Goal: Information Seeking & Learning: Check status

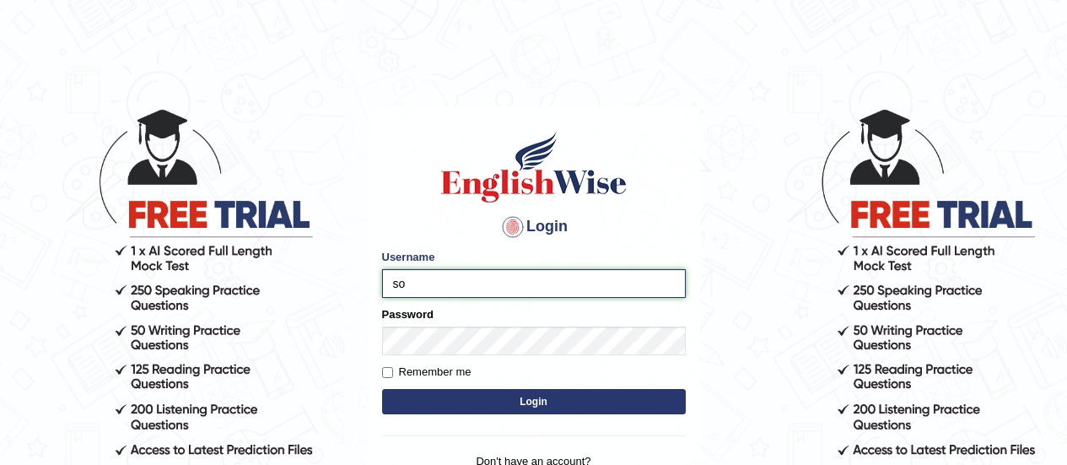
type input "somyang79"
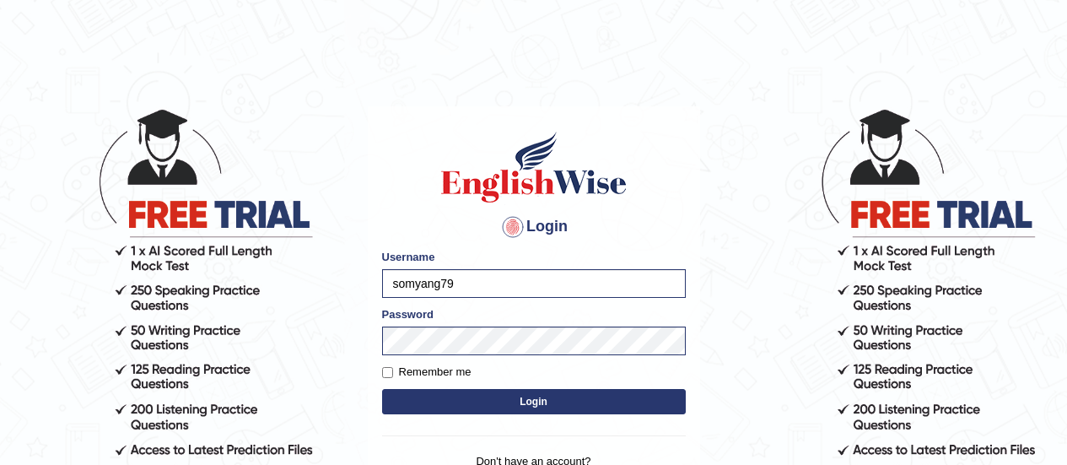
click at [546, 408] on button "Login" at bounding box center [534, 401] width 304 height 25
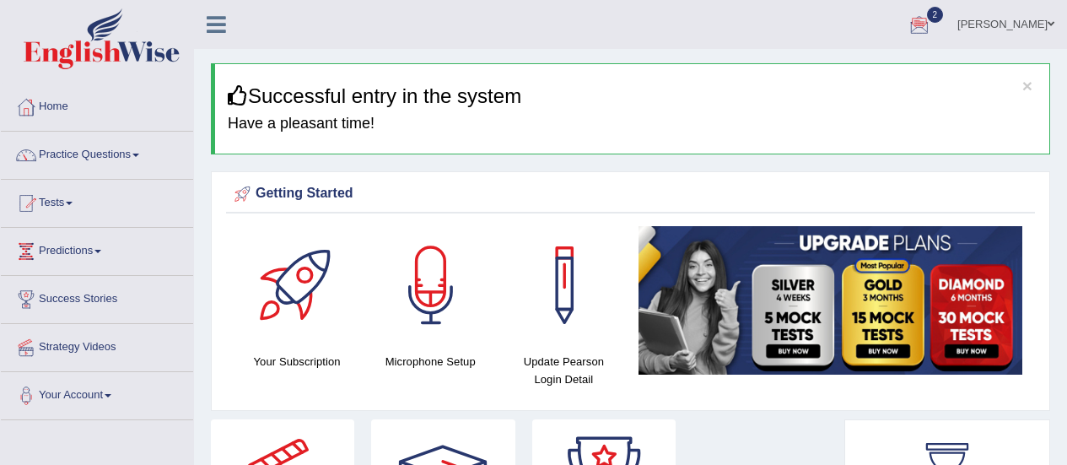
click at [923, 31] on div at bounding box center [919, 25] width 25 height 25
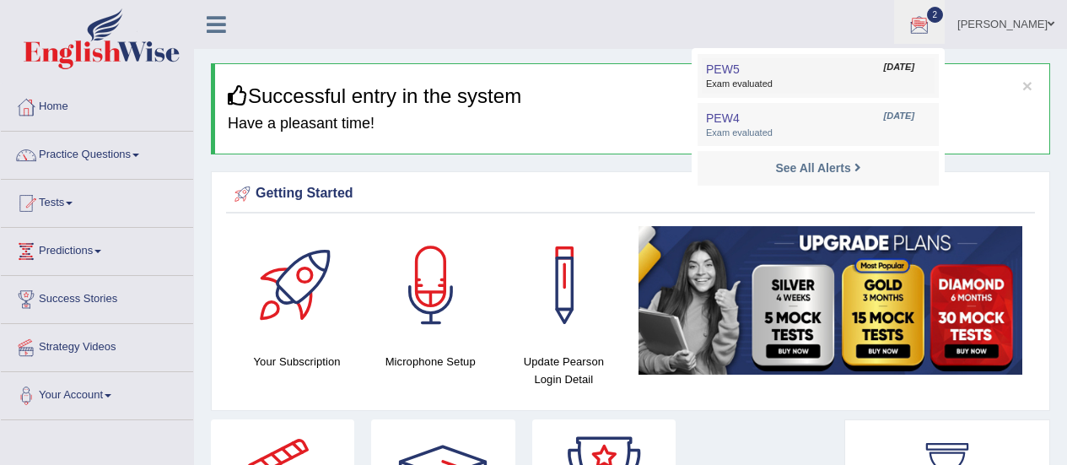
click at [734, 80] on span "Exam evaluated" at bounding box center [818, 84] width 224 height 13
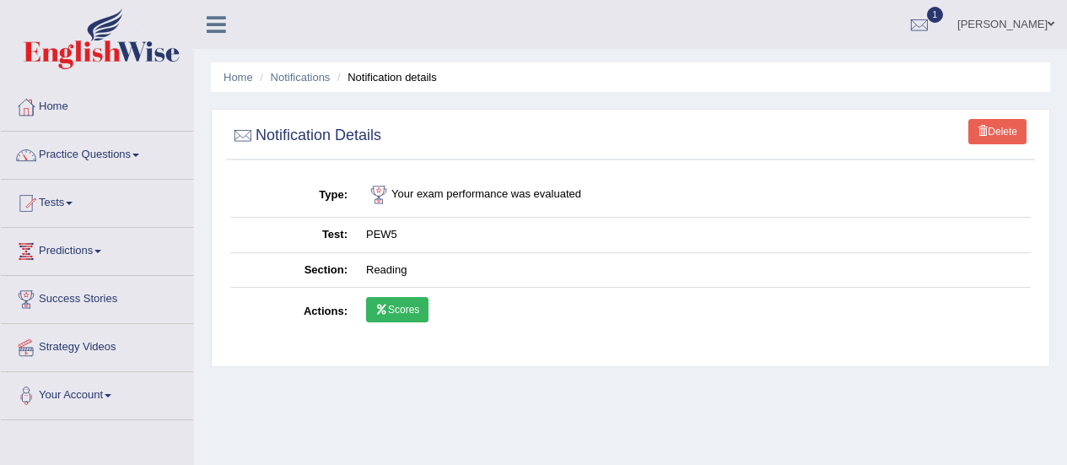
click at [384, 309] on icon at bounding box center [381, 309] width 13 height 10
click at [403, 302] on link "Scores" at bounding box center [397, 309] width 62 height 25
click at [89, 153] on link "Practice Questions" at bounding box center [97, 153] width 192 height 42
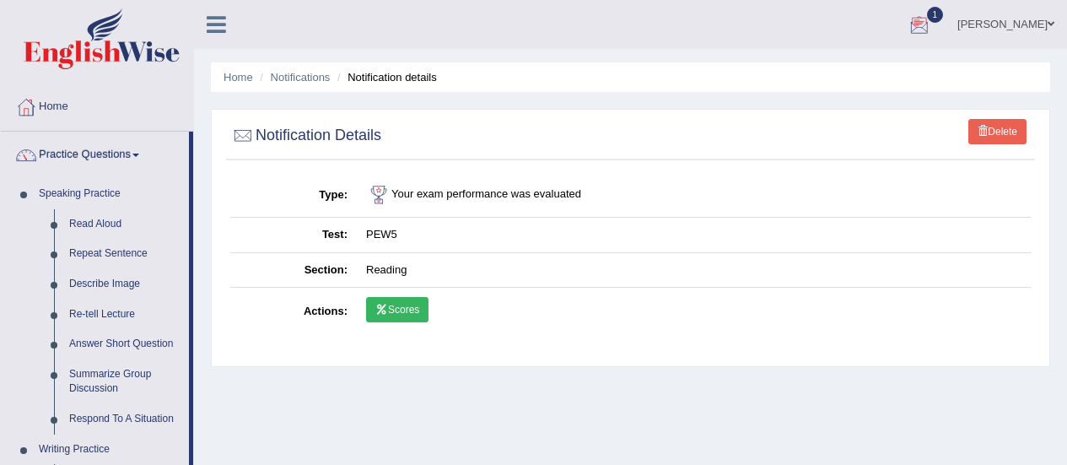
click at [929, 21] on div at bounding box center [919, 25] width 25 height 25
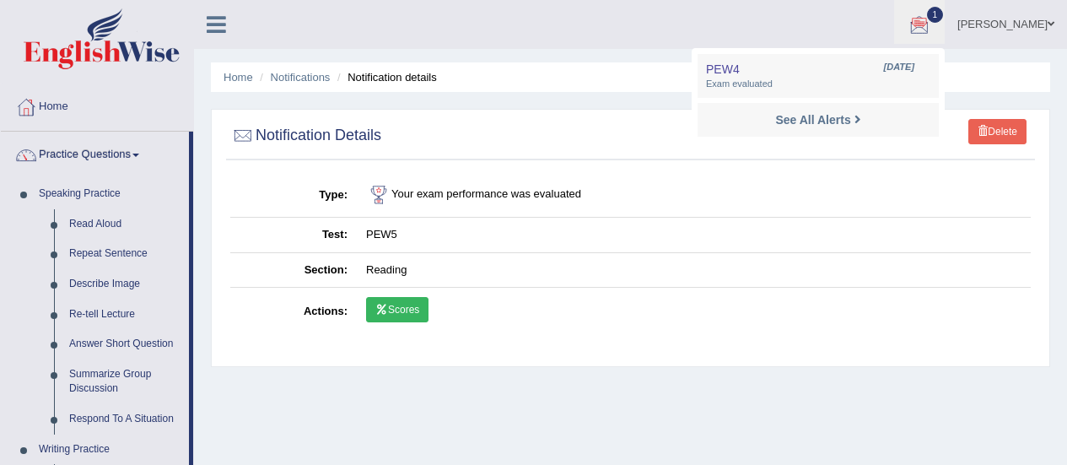
click at [929, 21] on div at bounding box center [919, 25] width 25 height 25
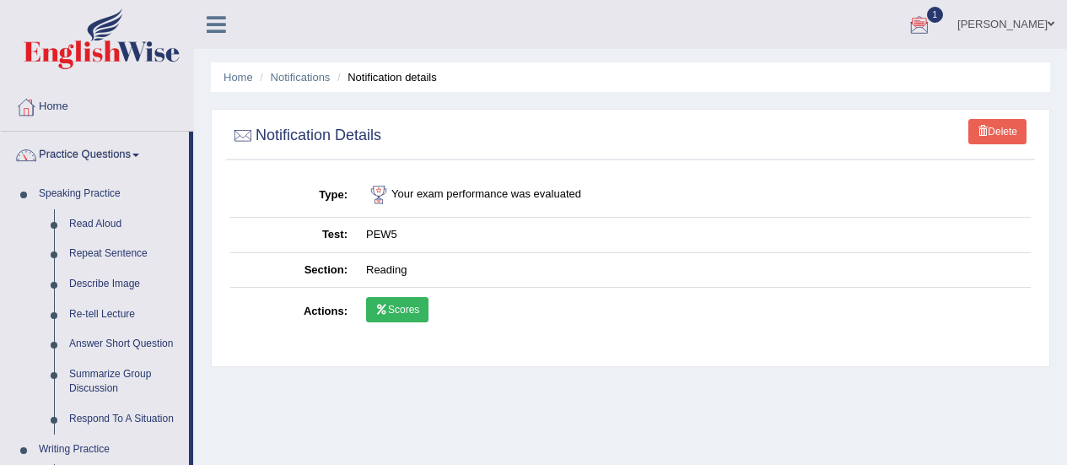
click at [411, 304] on link "Scores" at bounding box center [397, 309] width 62 height 25
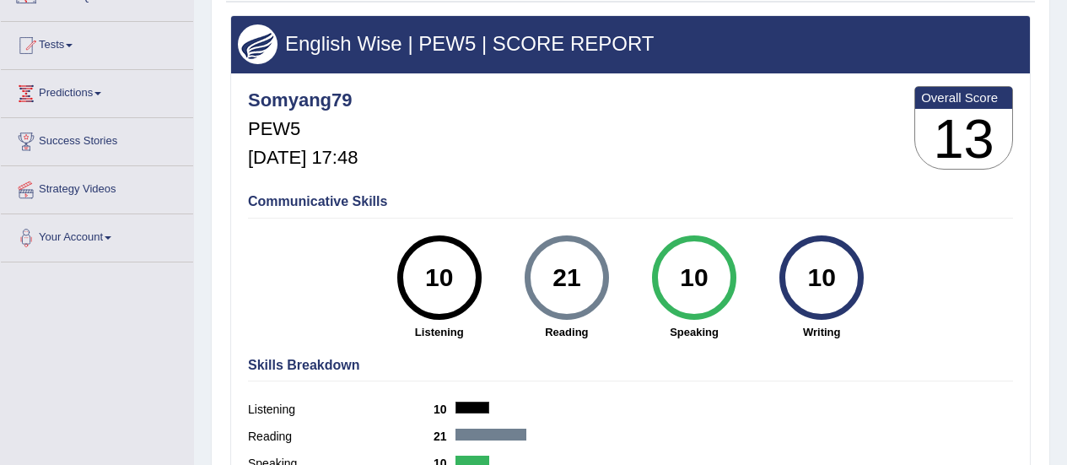
scroll to position [159, 0]
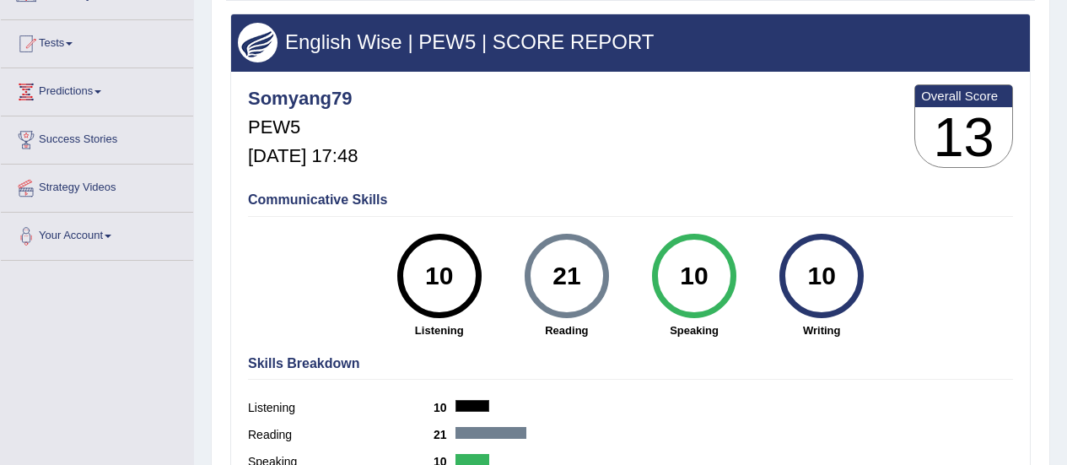
drag, startPoint x: 1063, startPoint y: 306, endPoint x: 1077, endPoint y: 309, distance: 13.7
click at [1066, 305] on html "Toggle navigation Home Practice Questions Speaking Practice Read Aloud Repeat S…" at bounding box center [533, 73] width 1067 height 465
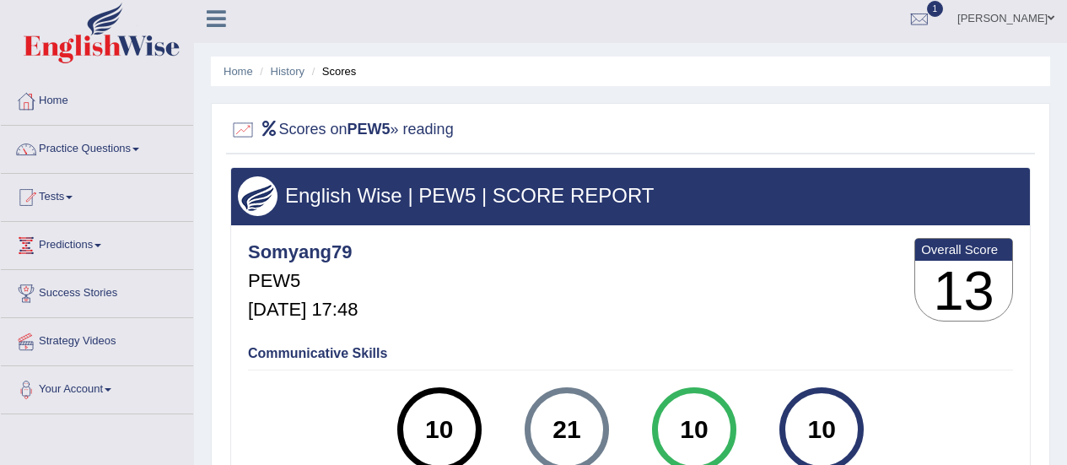
scroll to position [0, 0]
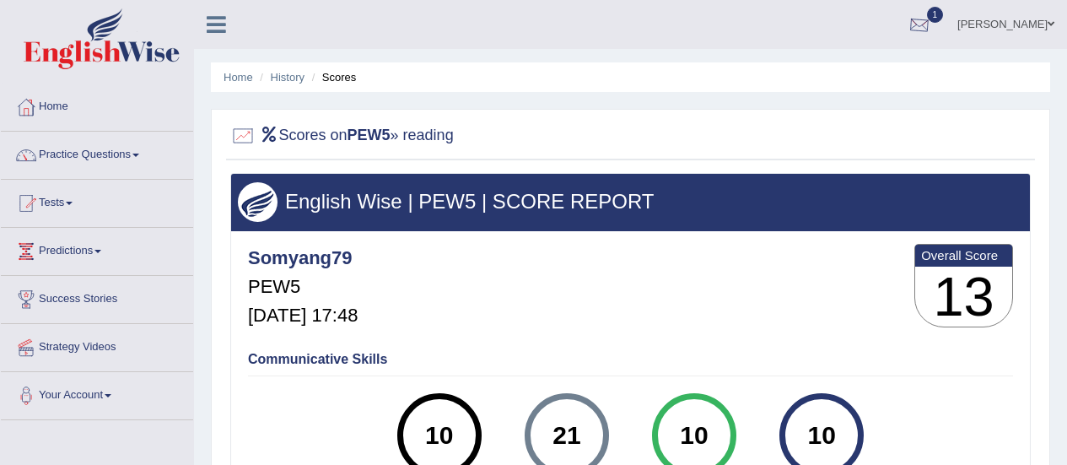
click at [917, 21] on div at bounding box center [919, 25] width 25 height 25
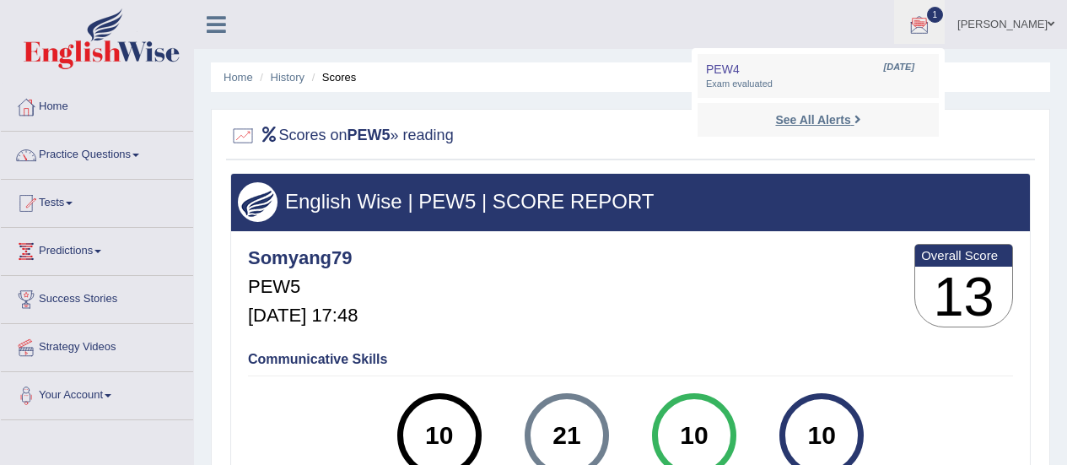
click at [825, 123] on strong "See All Alerts" at bounding box center [812, 119] width 75 height 13
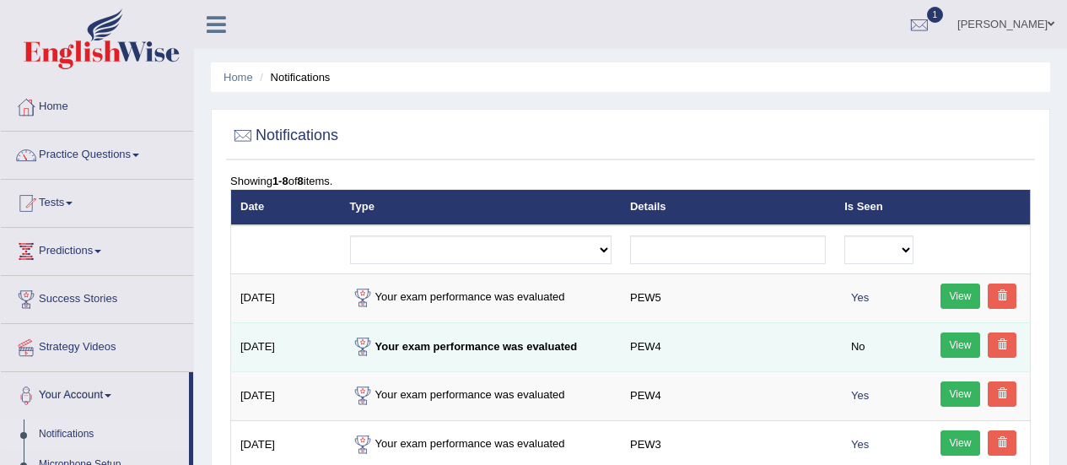
click at [951, 354] on link "View" at bounding box center [960, 344] width 40 height 25
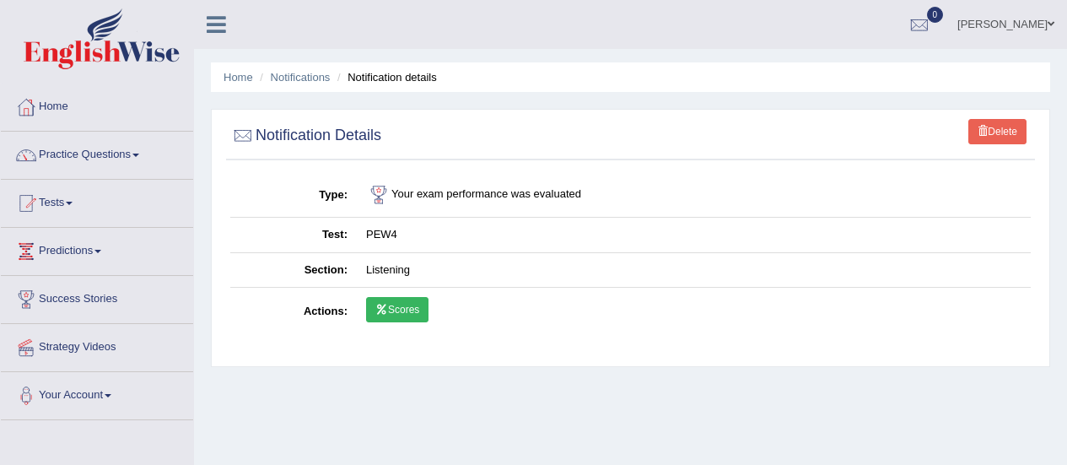
click at [392, 309] on link "Scores" at bounding box center [397, 309] width 62 height 25
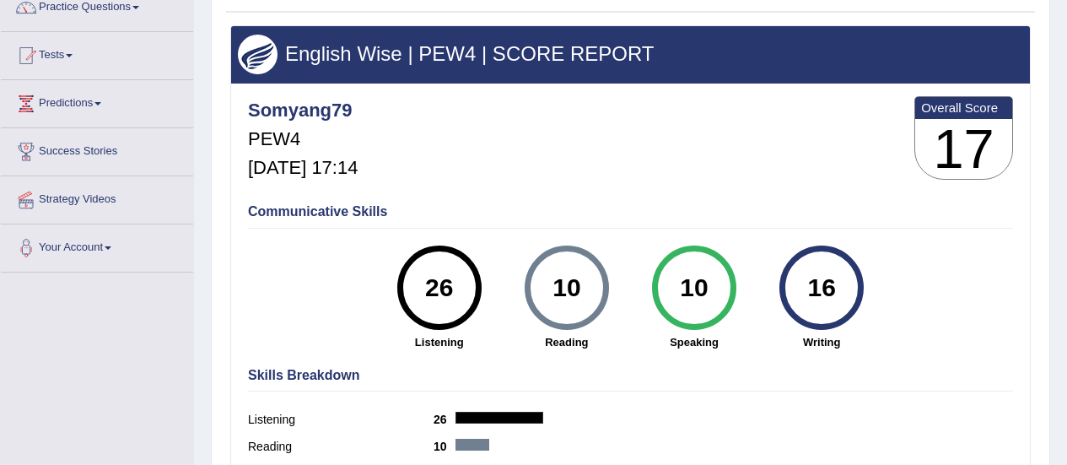
scroll to position [149, 0]
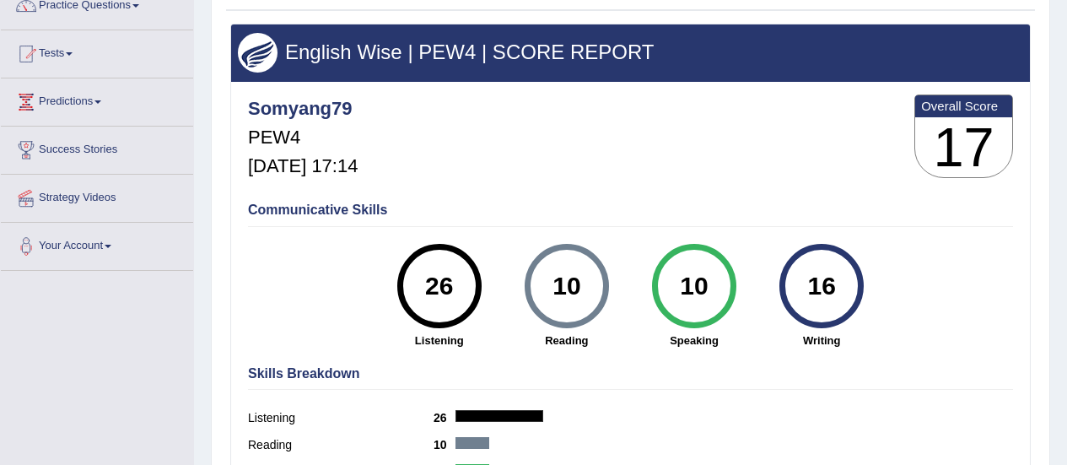
drag, startPoint x: 1066, startPoint y: 248, endPoint x: 1079, endPoint y: 261, distance: 17.9
click at [1066, 261] on html "Toggle navigation Home Practice Questions Speaking Practice Read Aloud Repeat S…" at bounding box center [533, 83] width 1067 height 465
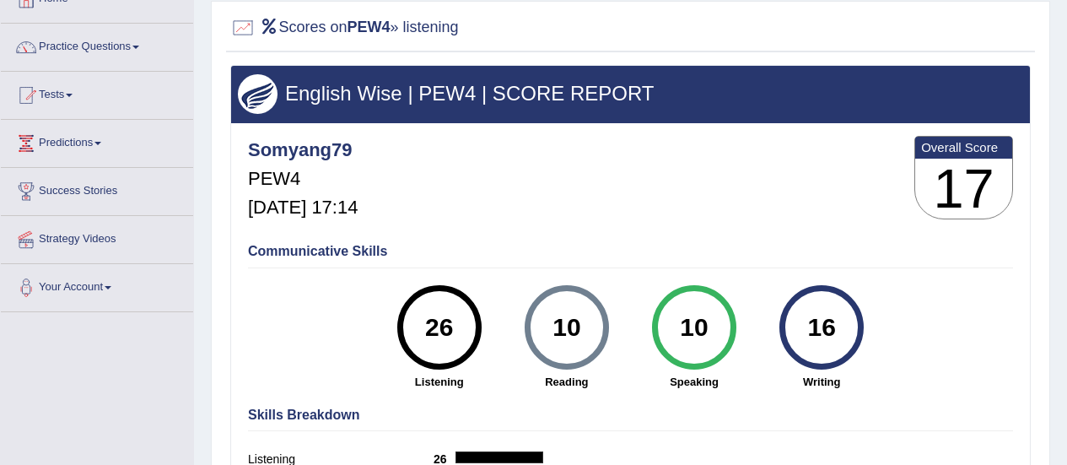
scroll to position [0, 0]
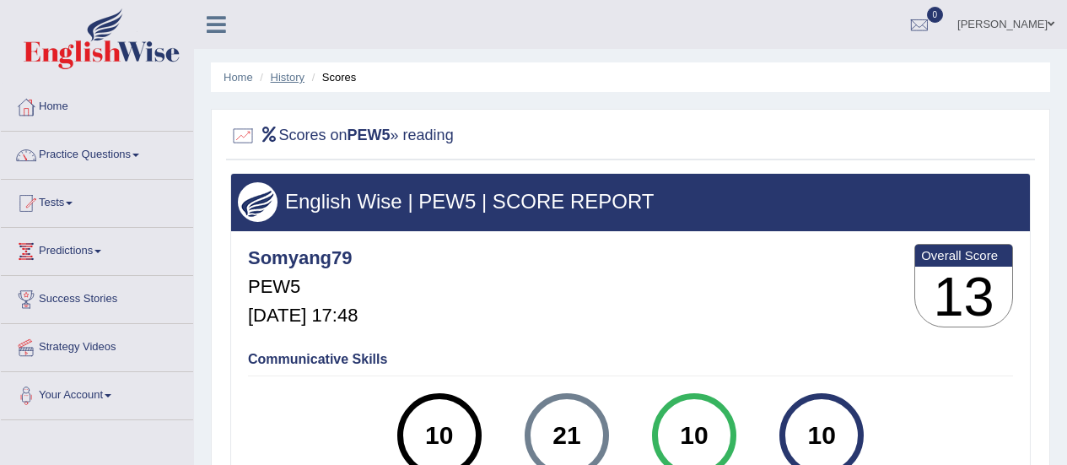
click at [293, 78] on link "History" at bounding box center [288, 77] width 34 height 13
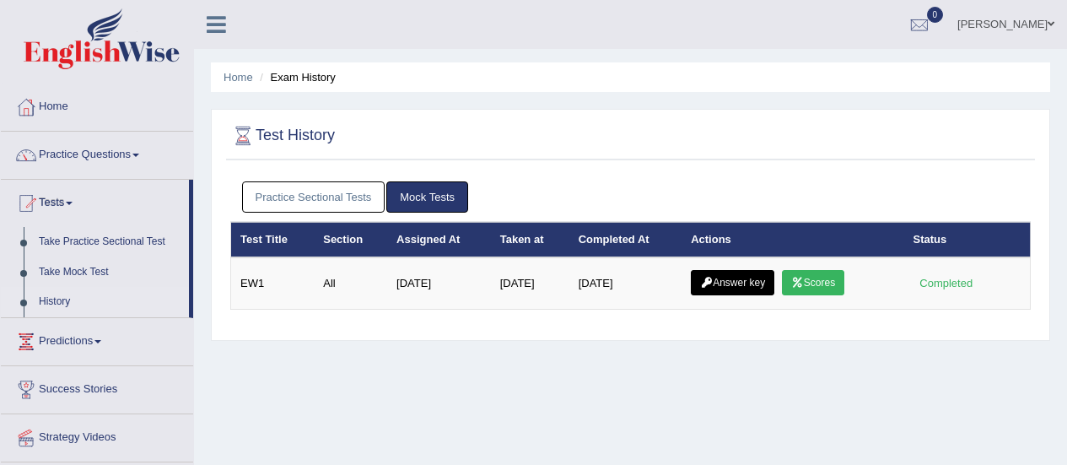
click at [332, 192] on link "Practice Sectional Tests" at bounding box center [313, 196] width 143 height 31
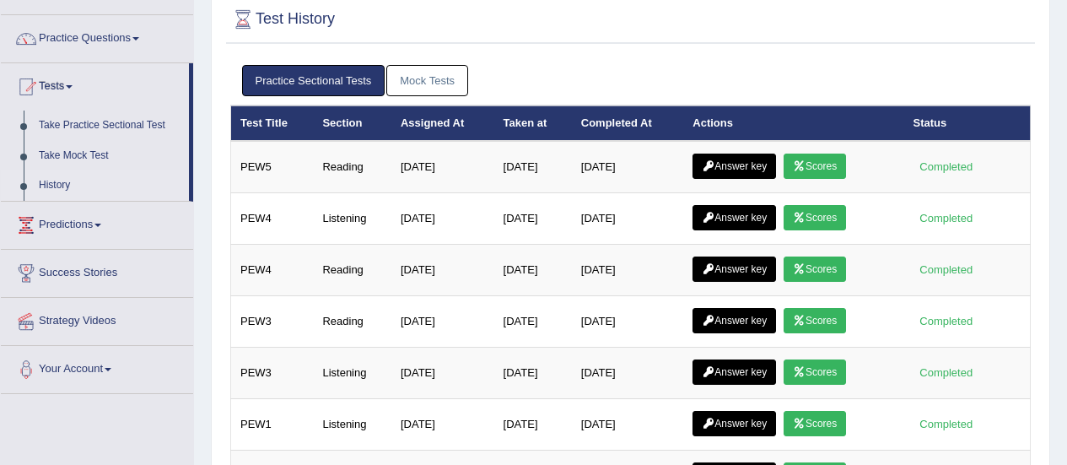
scroll to position [121, 0]
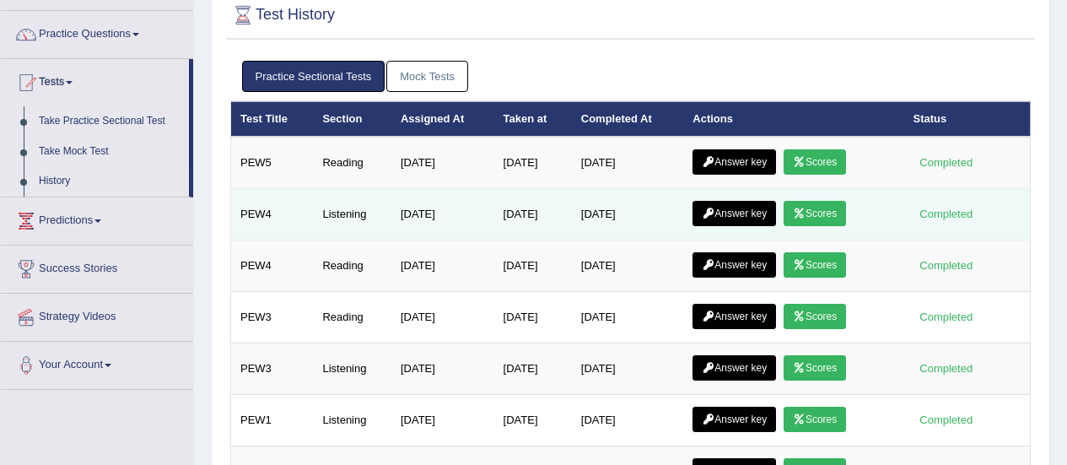
click at [730, 217] on link "Answer key" at bounding box center [733, 213] width 83 height 25
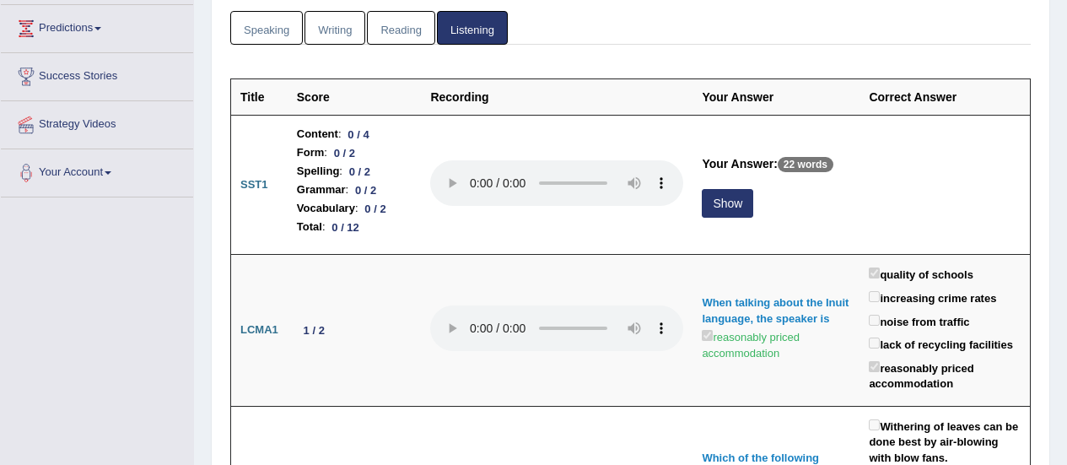
scroll to position [157, 0]
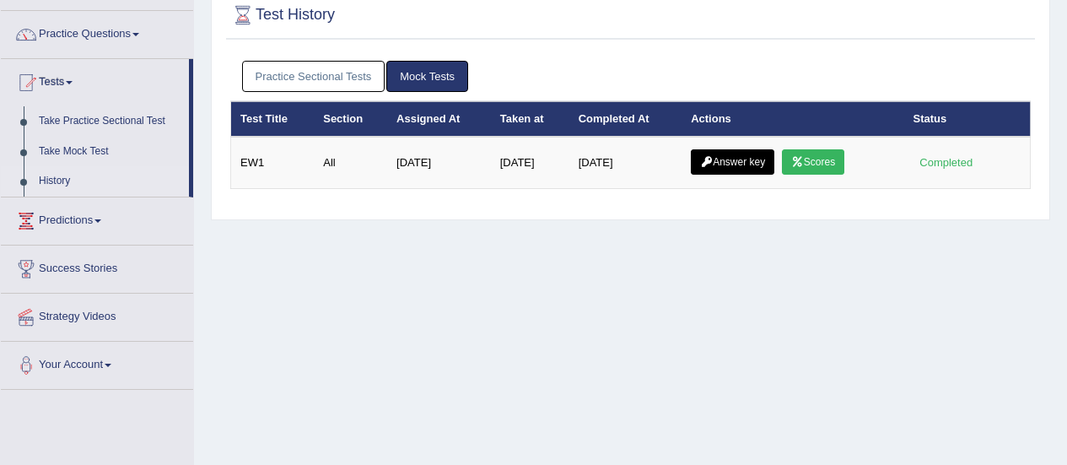
click at [318, 77] on link "Practice Sectional Tests" at bounding box center [313, 76] width 143 height 31
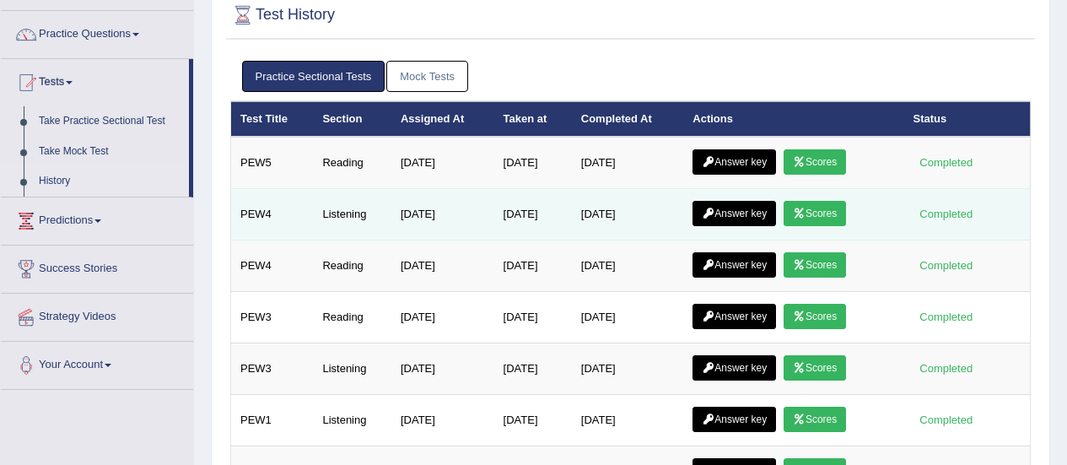
click at [746, 210] on link "Answer key" at bounding box center [733, 213] width 83 height 25
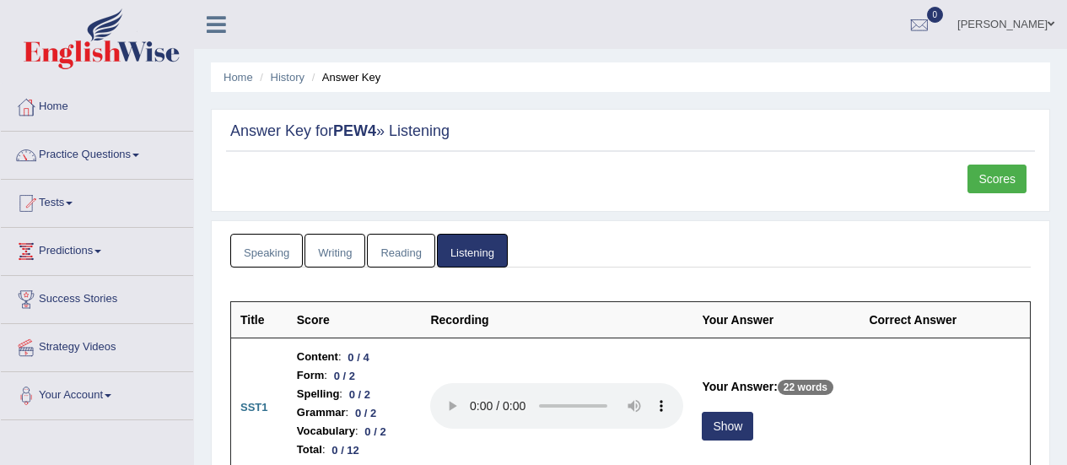
drag, startPoint x: 1072, startPoint y: 38, endPoint x: 1074, endPoint y: -19, distance: 56.6
click at [1066, 0] on html "Toggle navigation Home Practice Questions Speaking Practice Read Aloud Repeat S…" at bounding box center [533, 232] width 1067 height 465
click at [391, 257] on link "Reading" at bounding box center [400, 251] width 67 height 35
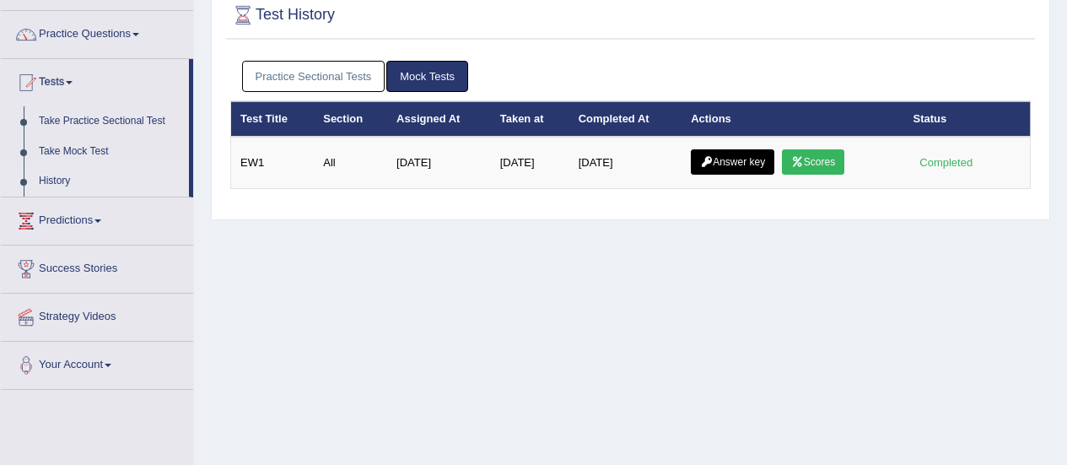
click at [312, 79] on link "Practice Sectional Tests" at bounding box center [313, 76] width 143 height 31
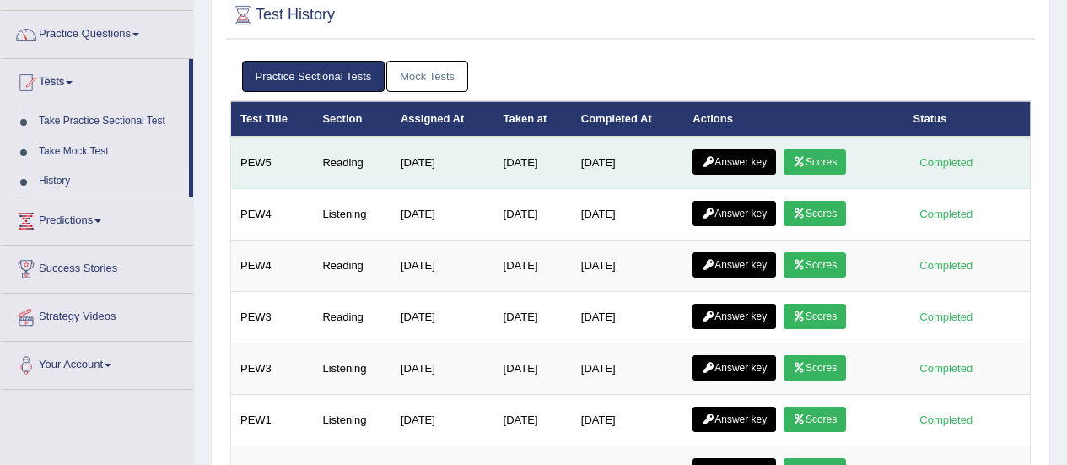
click at [748, 163] on link "Answer key" at bounding box center [733, 161] width 83 height 25
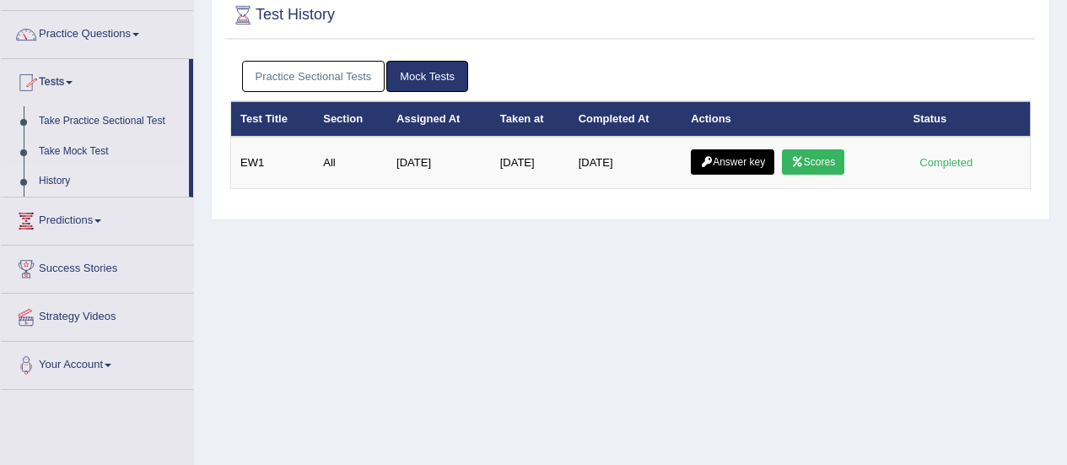
click at [315, 78] on link "Practice Sectional Tests" at bounding box center [313, 76] width 143 height 31
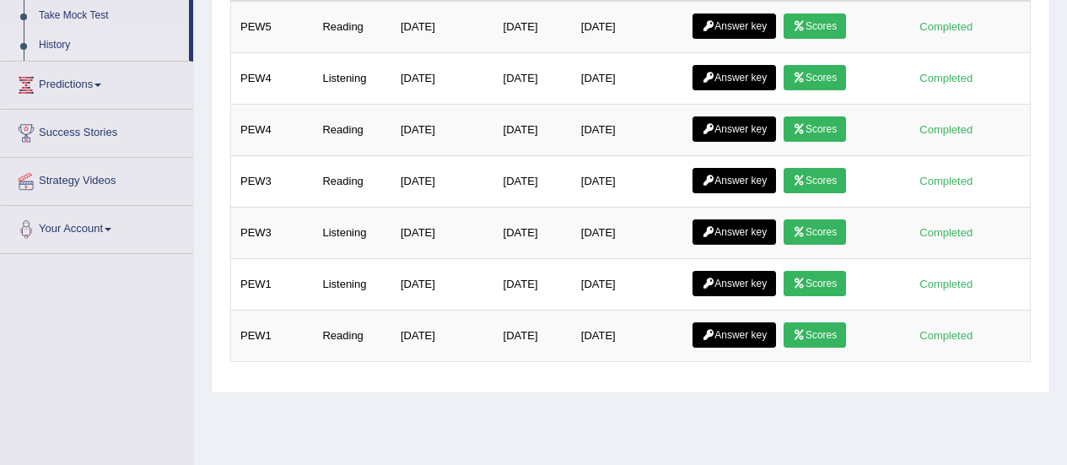
scroll to position [260, 0]
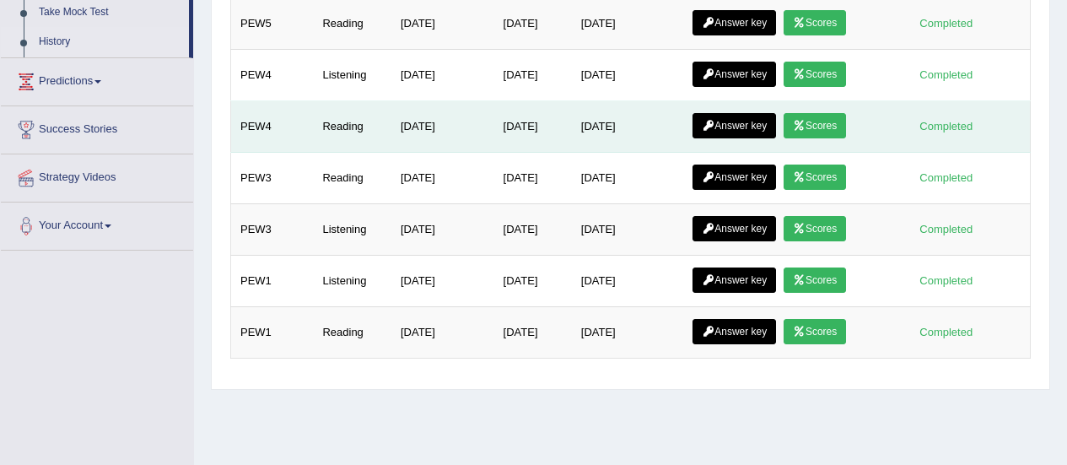
click at [737, 130] on link "Answer key" at bounding box center [733, 125] width 83 height 25
